Goal: Task Accomplishment & Management: Manage account settings

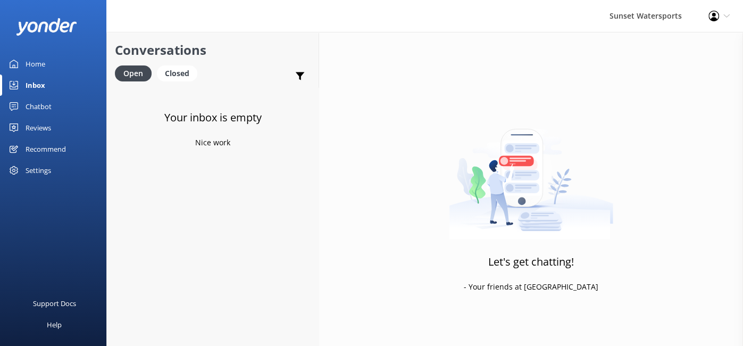
click at [43, 88] on div "Inbox" at bounding box center [36, 84] width 20 height 21
click at [142, 78] on div "Open" at bounding box center [133, 73] width 37 height 16
click at [38, 63] on div "Home" at bounding box center [36, 63] width 20 height 21
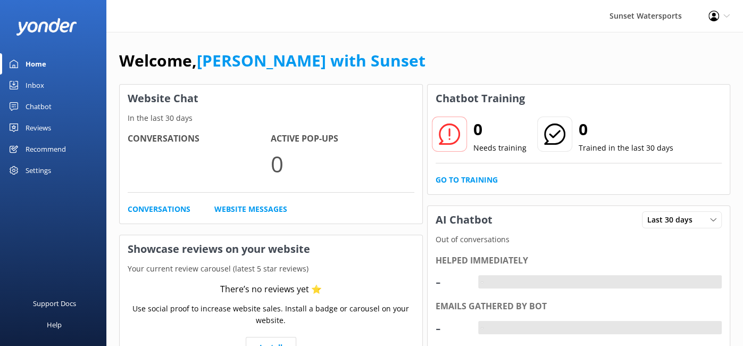
click at [32, 85] on div "Inbox" at bounding box center [35, 84] width 19 height 21
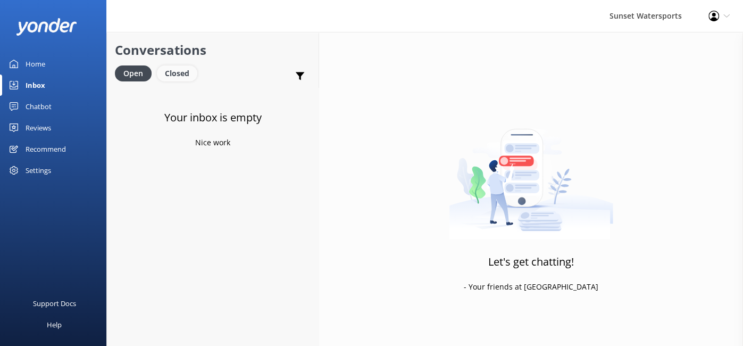
click at [181, 78] on div "Closed" at bounding box center [177, 73] width 40 height 16
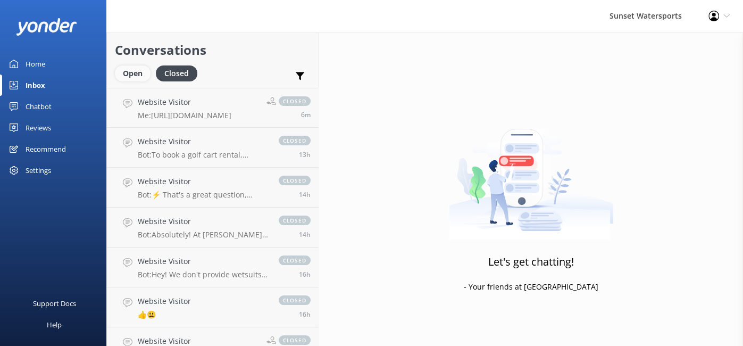
click at [131, 78] on div "Open" at bounding box center [133, 73] width 36 height 16
